Goal: Find specific page/section: Find specific page/section

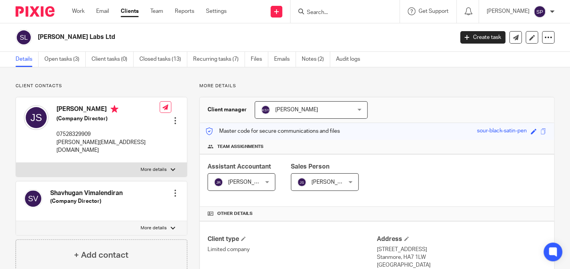
click at [307, 10] on input "Search" at bounding box center [341, 12] width 70 height 7
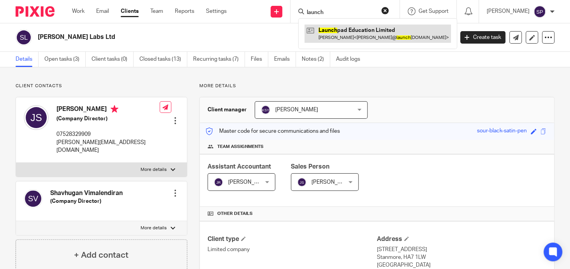
type input "launch"
click at [337, 30] on link at bounding box center [378, 34] width 146 height 18
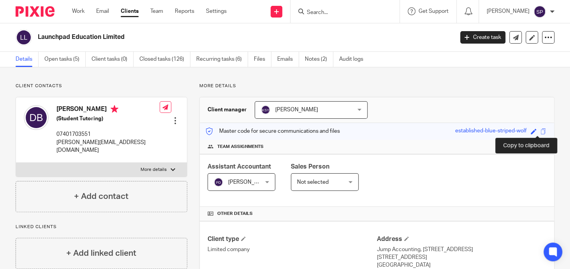
click at [541, 132] on span at bounding box center [544, 132] width 6 height 6
click at [319, 12] on input "Search" at bounding box center [341, 12] width 70 height 7
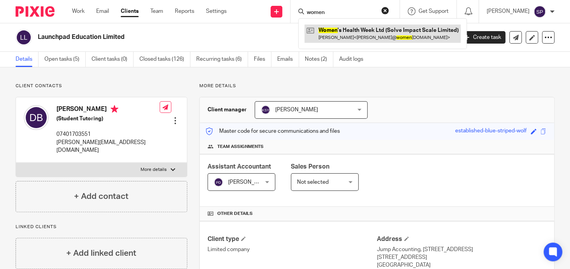
type input "women"
click at [356, 30] on link at bounding box center [383, 34] width 156 height 18
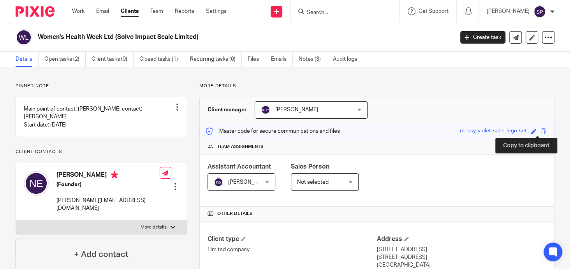
click at [541, 130] on span at bounding box center [544, 132] width 6 height 6
click at [312, 12] on input "Search" at bounding box center [341, 12] width 70 height 7
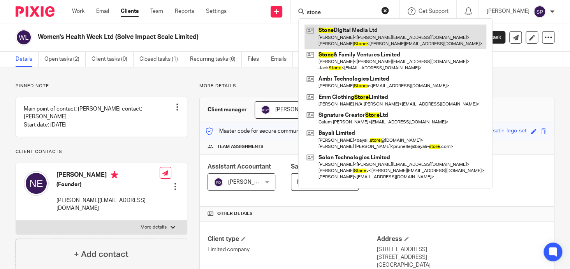
type input "stone"
click at [350, 30] on link at bounding box center [396, 37] width 182 height 24
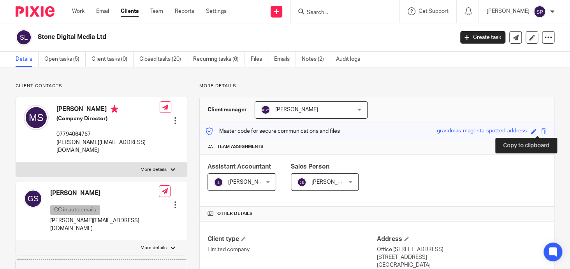
click at [541, 130] on span at bounding box center [544, 132] width 6 height 6
click at [317, 10] on input "Search" at bounding box center [341, 12] width 70 height 7
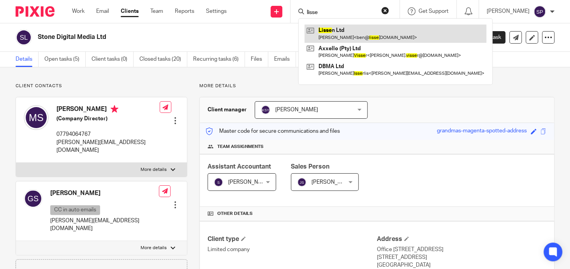
type input "lisse"
click at [329, 30] on link at bounding box center [396, 34] width 182 height 18
